Goal: Information Seeking & Learning: Check status

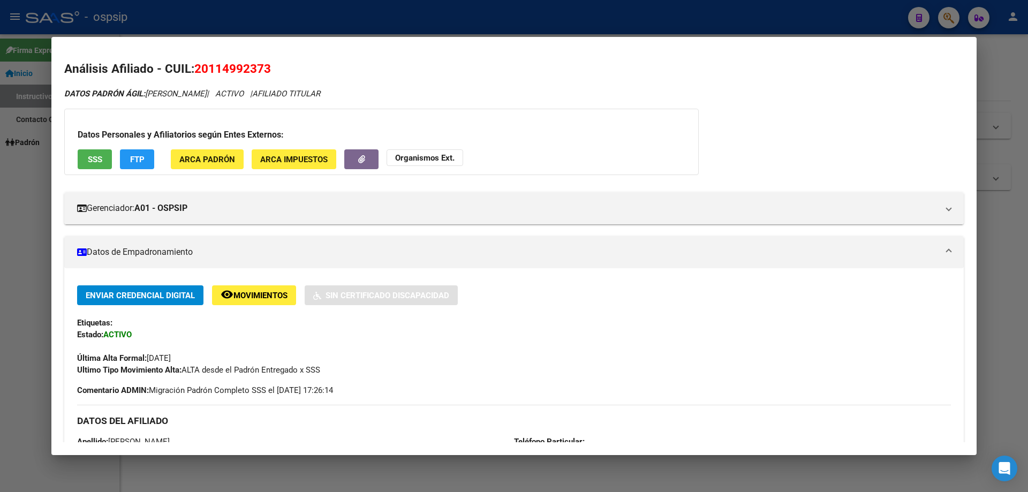
scroll to position [164, 0]
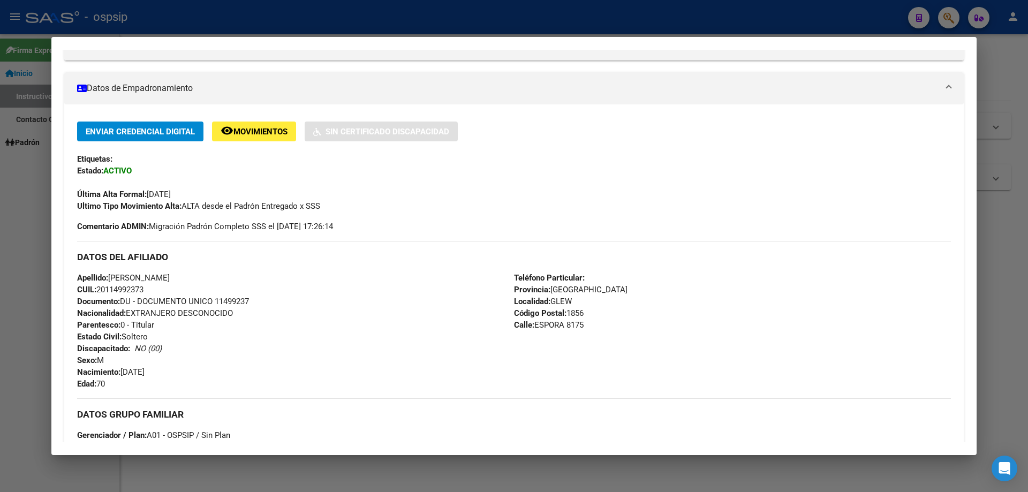
click at [989, 323] on div at bounding box center [514, 246] width 1028 height 492
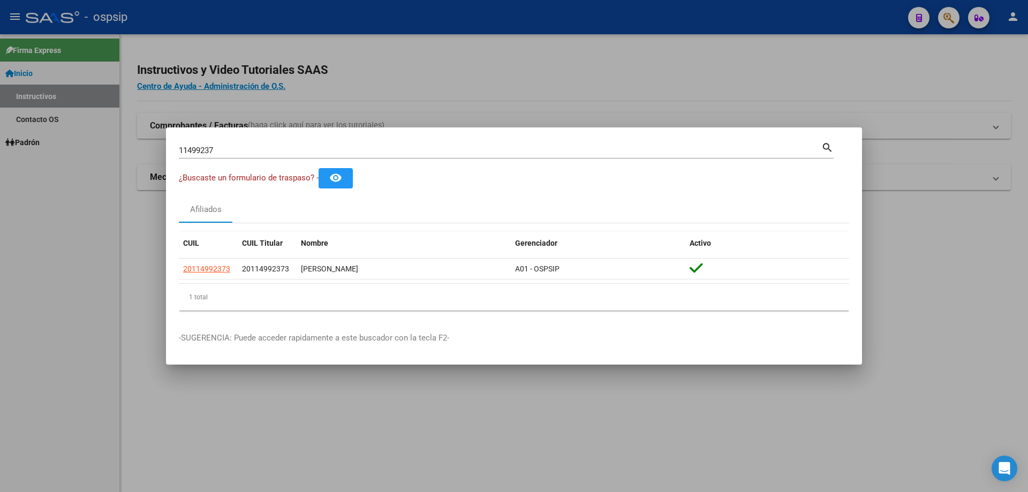
click at [952, 16] on div at bounding box center [514, 246] width 1028 height 492
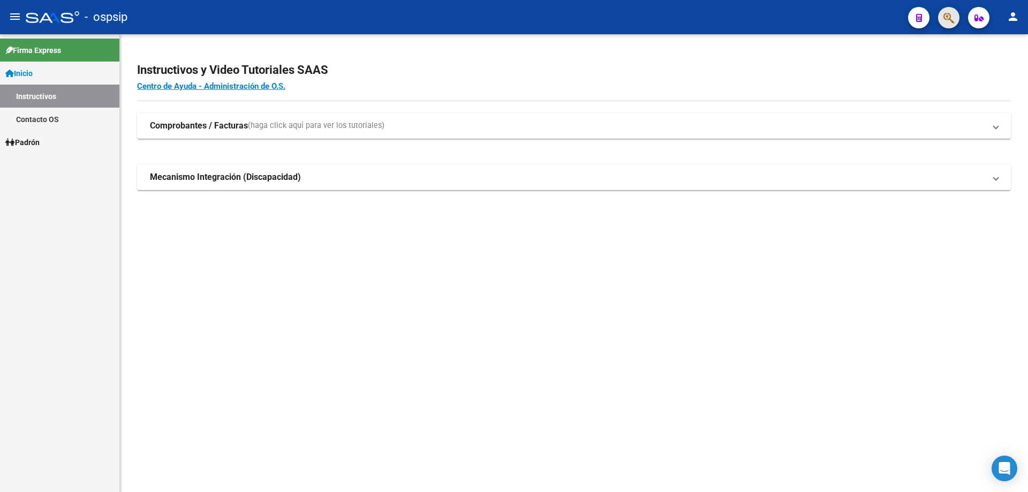
click at [940, 22] on button "button" at bounding box center [948, 17] width 21 height 21
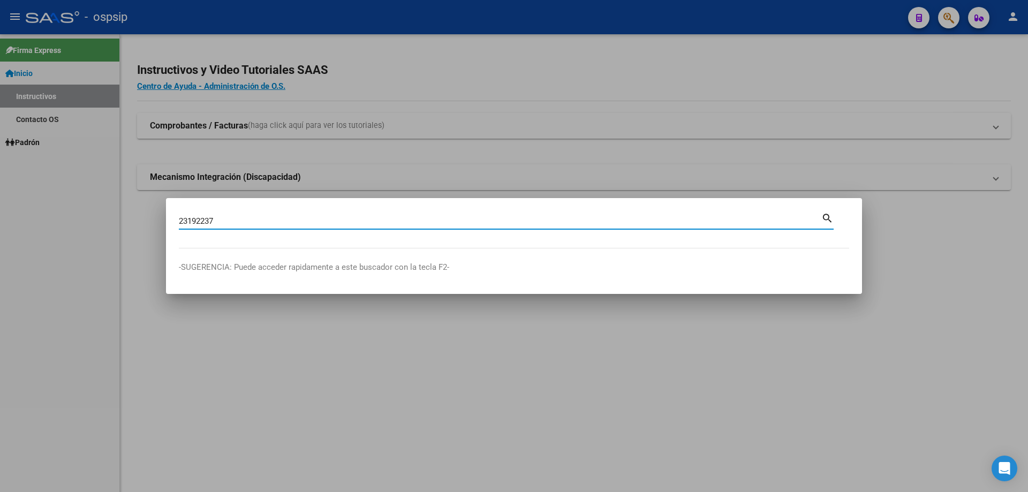
type input "23192237"
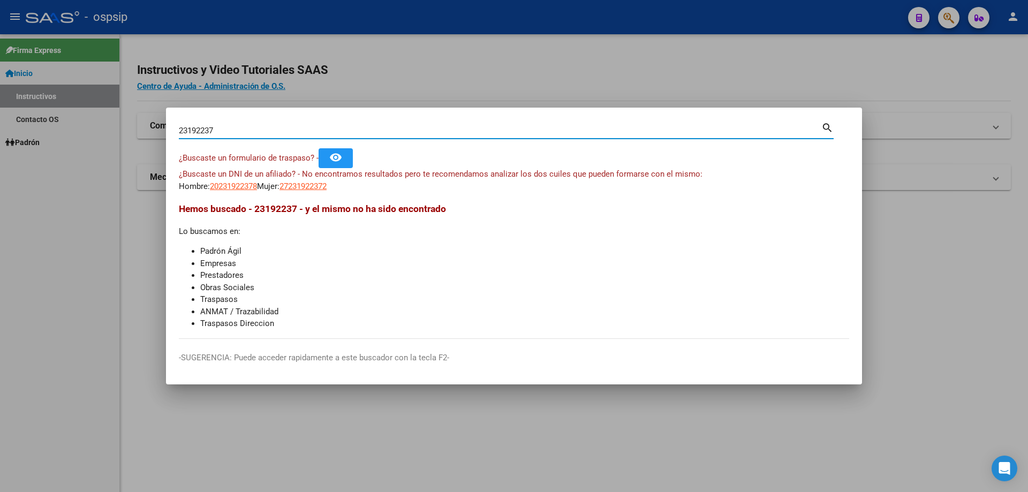
click at [929, 331] on div at bounding box center [514, 246] width 1028 height 492
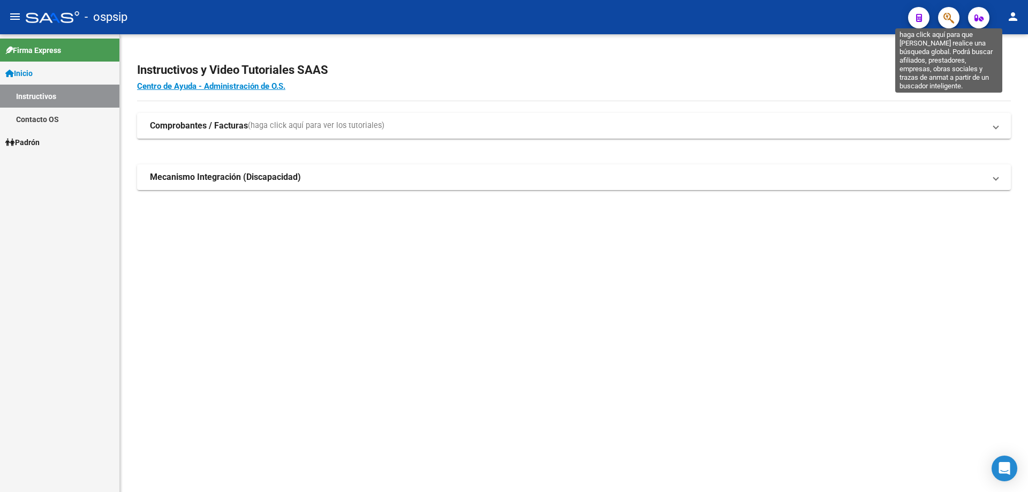
click at [946, 15] on icon "button" at bounding box center [949, 18] width 11 height 12
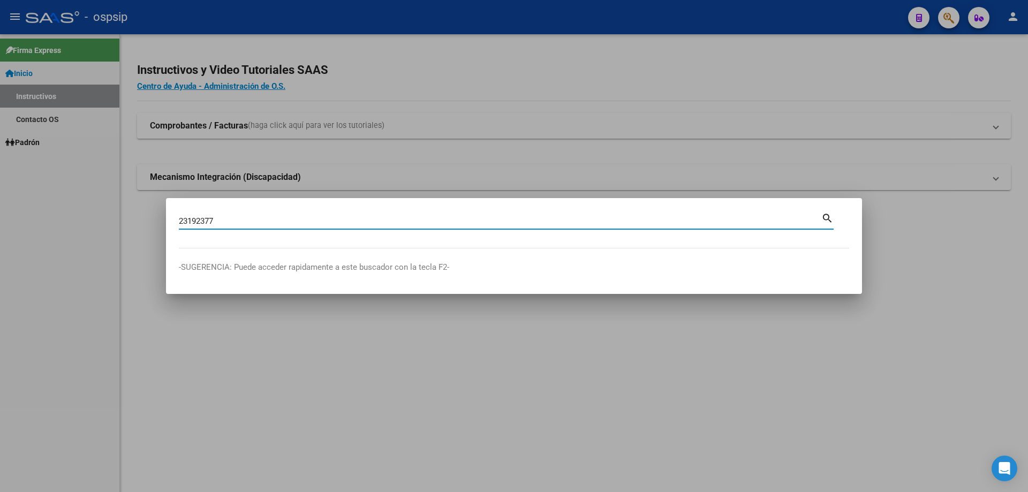
type input "23192377"
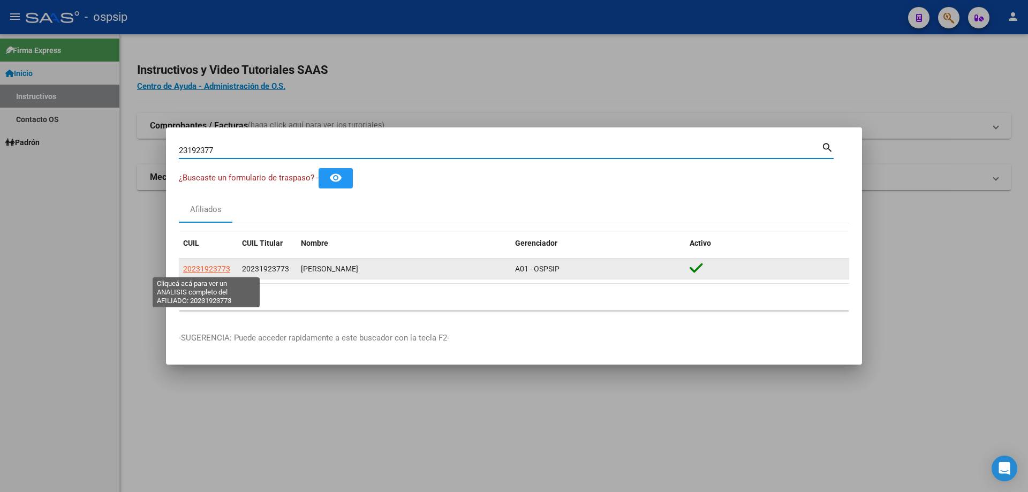
click at [201, 267] on span "20231923773" at bounding box center [206, 269] width 47 height 9
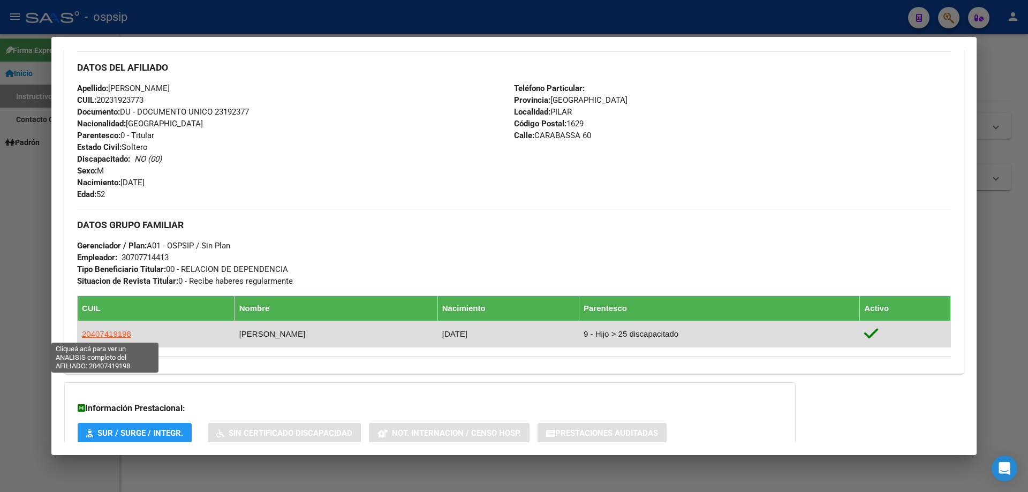
scroll to position [375, 0]
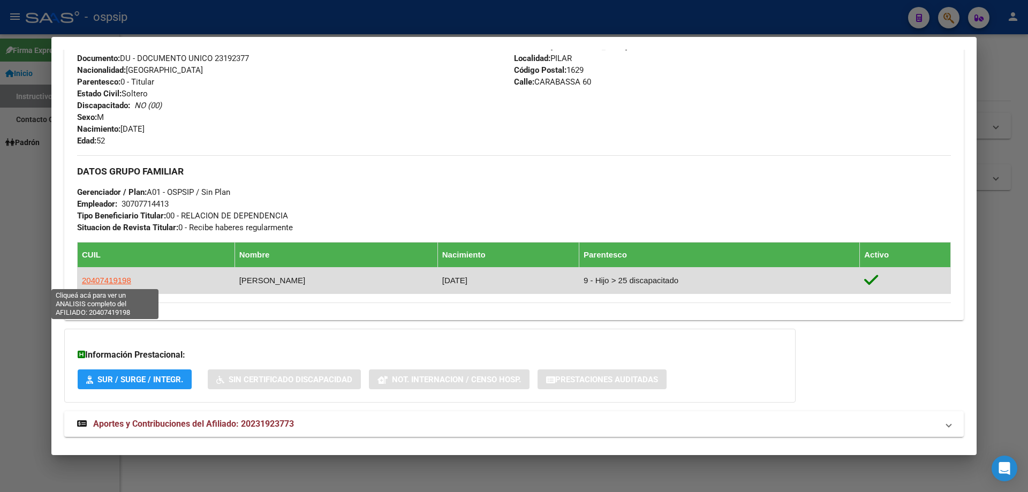
click at [113, 278] on span "20407419198" at bounding box center [106, 280] width 49 height 9
type textarea "20407419198"
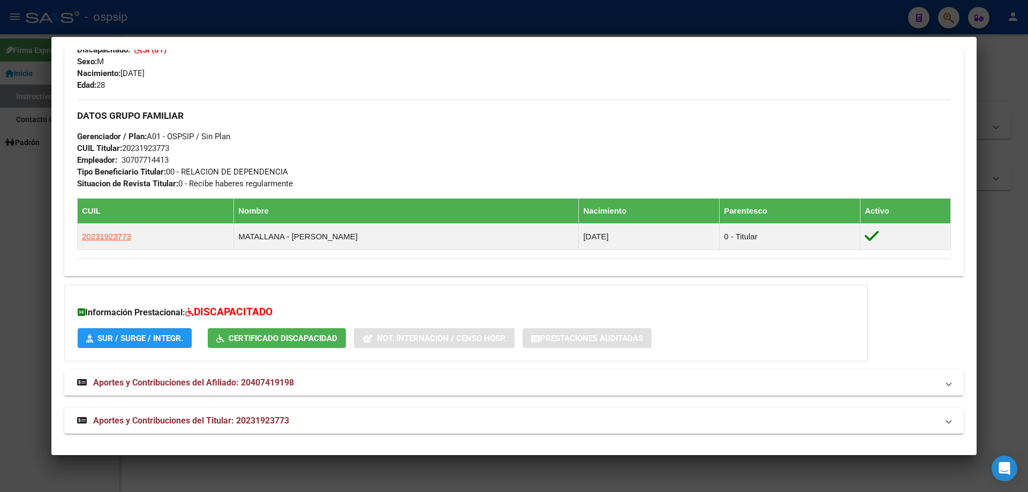
scroll to position [434, 0]
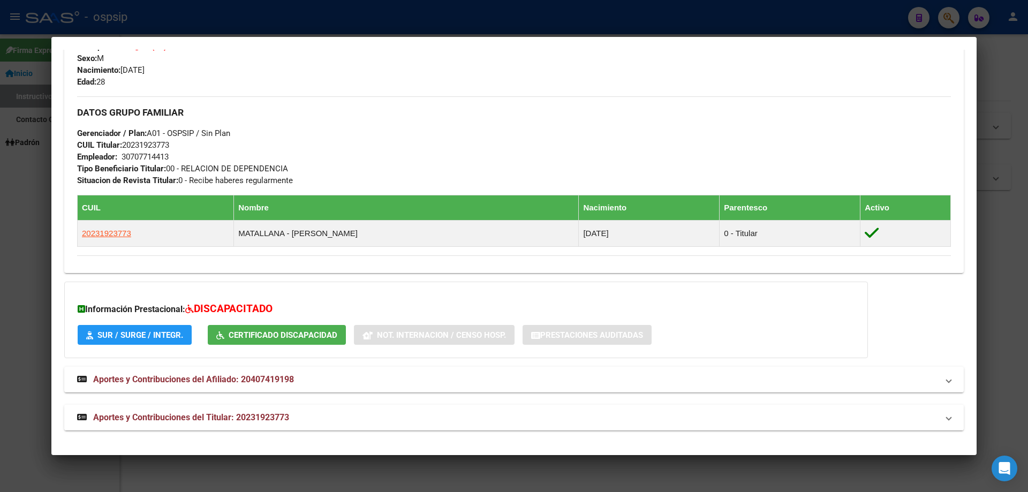
click at [114, 425] on mat-expansion-panel-header "Aportes y Contribuciones del Titular: 20231923773" at bounding box center [514, 418] width 900 height 26
click at [104, 416] on strong "Aportes y Contribuciones del Titular: 20231923773" at bounding box center [183, 422] width 212 height 13
click at [177, 418] on span "Aportes y Contribuciones del Titular: 20231923773" at bounding box center [191, 417] width 196 height 10
click at [121, 376] on span "Aportes y Contribuciones del Afiliado: 20407419198" at bounding box center [193, 379] width 201 height 10
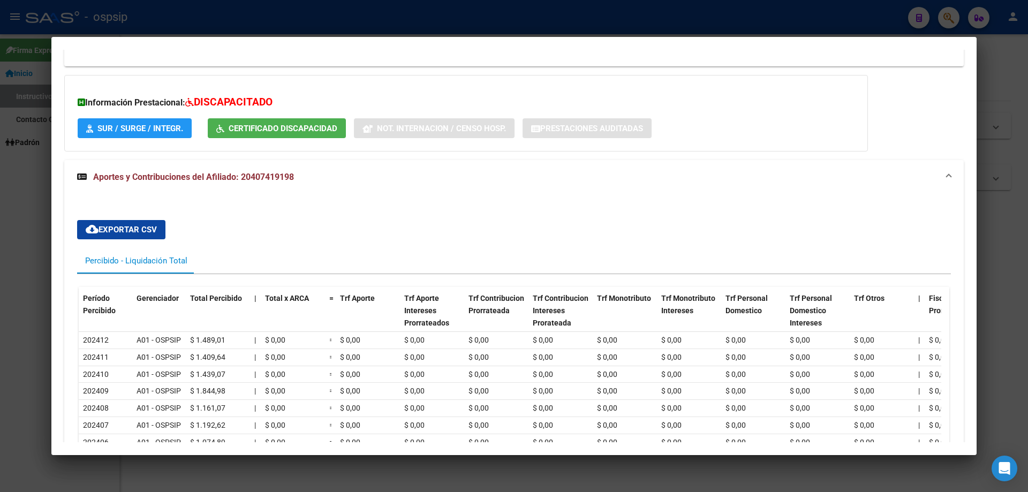
scroll to position [648, 0]
